Goal: Navigation & Orientation: Go to known website

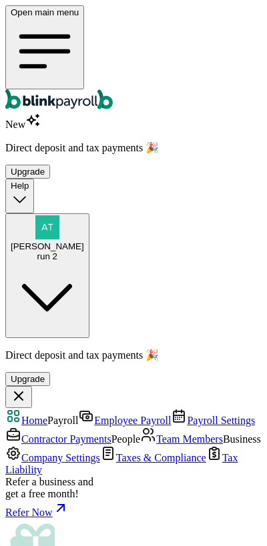
click at [21, 14] on div "Open main menu" at bounding box center [133, 58] width 256 height 107
